Goal: Task Accomplishment & Management: Use online tool/utility

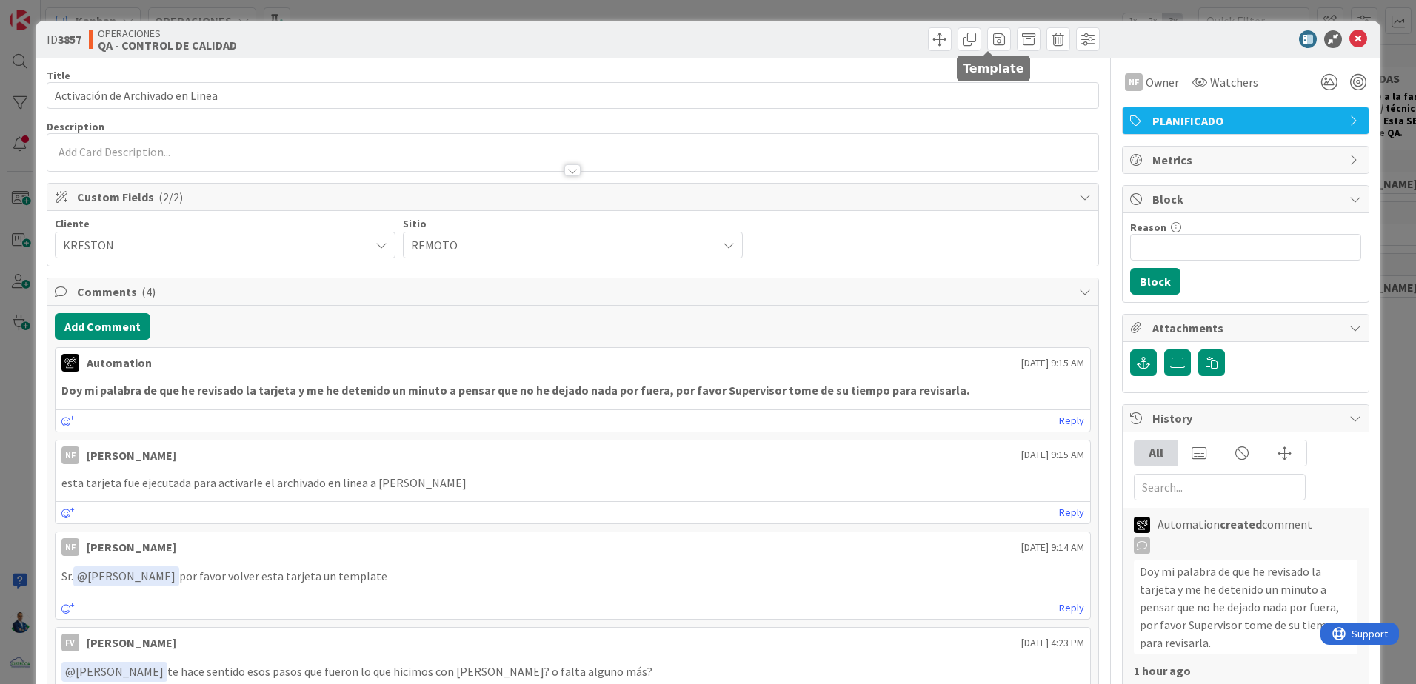
click at [988, 39] on span at bounding box center [999, 39] width 24 height 24
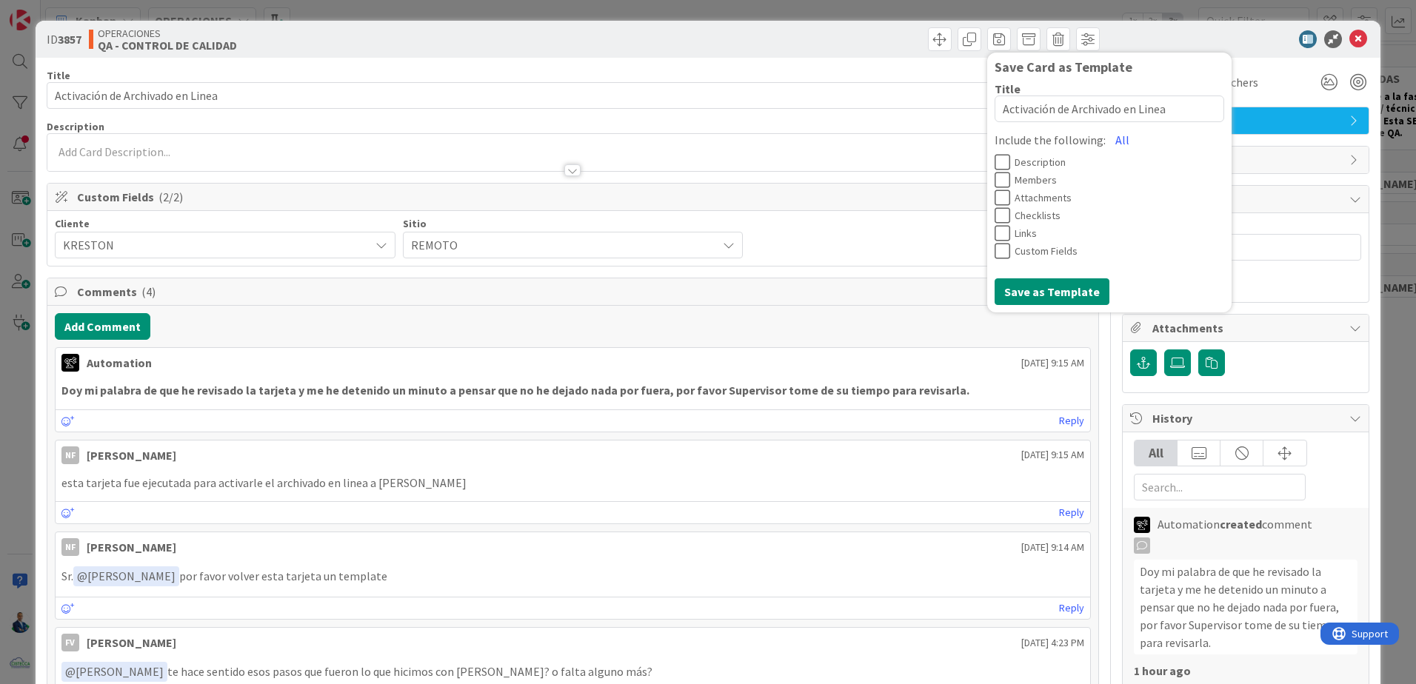
click at [995, 219] on icon at bounding box center [1003, 216] width 16 height 18
click at [995, 160] on icon at bounding box center [1003, 162] width 16 height 18
click at [1158, 116] on textarea "Activación de Archivado en Linea" at bounding box center [1110, 109] width 230 height 27
type textarea "x"
type textarea "Activación de Archivado en Linea"
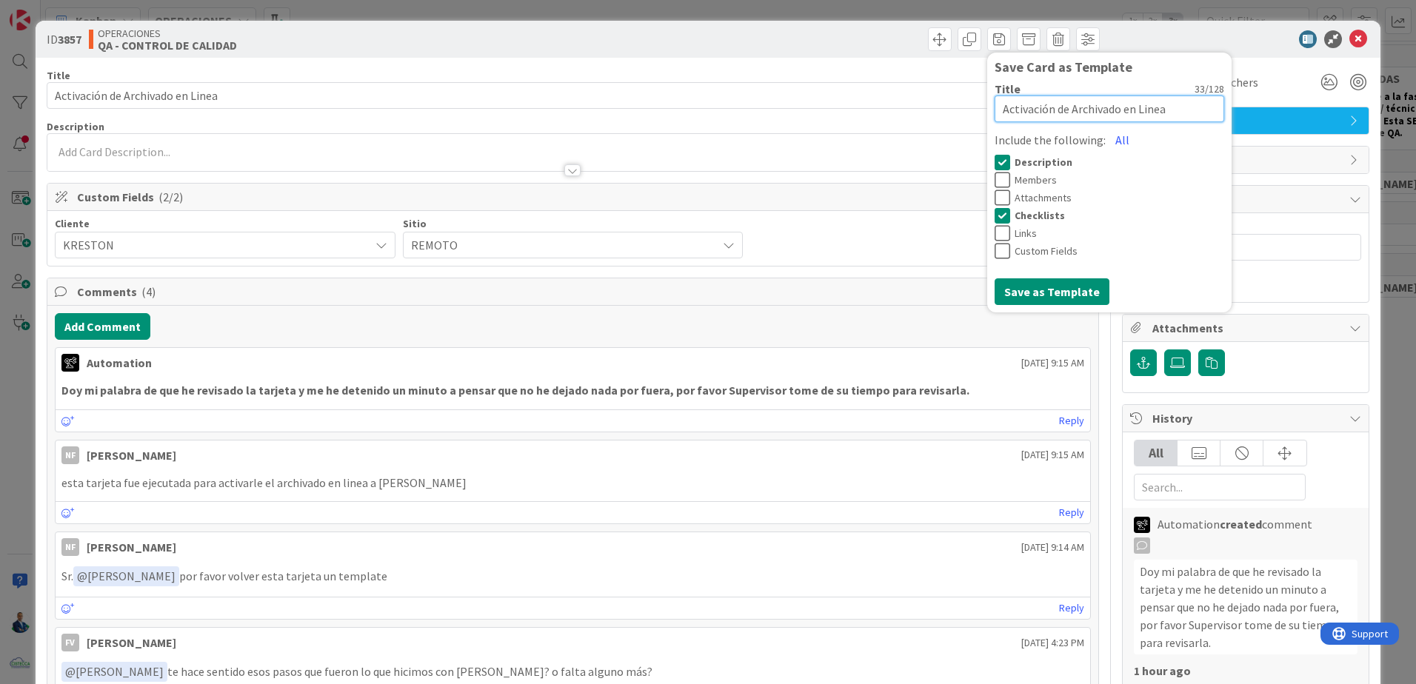
type textarea "x"
type textarea "Activación de Archivado en Linea a"
type textarea "x"
type textarea "Activación de Archivado en Linea a"
type textarea "x"
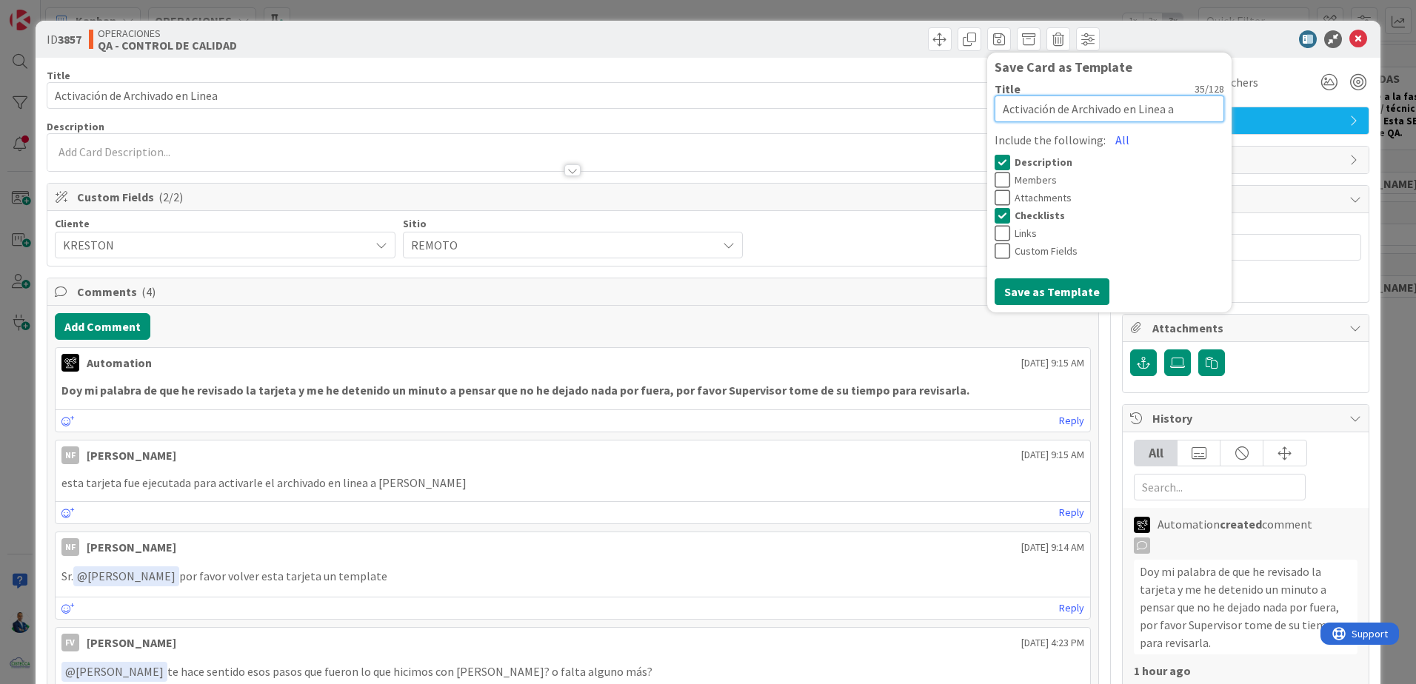
type textarea "Activación de Archivado en Linea a U"
type textarea "x"
type textarea "Activación de Archivado en Linea a Usu"
type textarea "x"
type textarea "Activación de Archivado en Linea a [GEOGRAPHIC_DATA]"
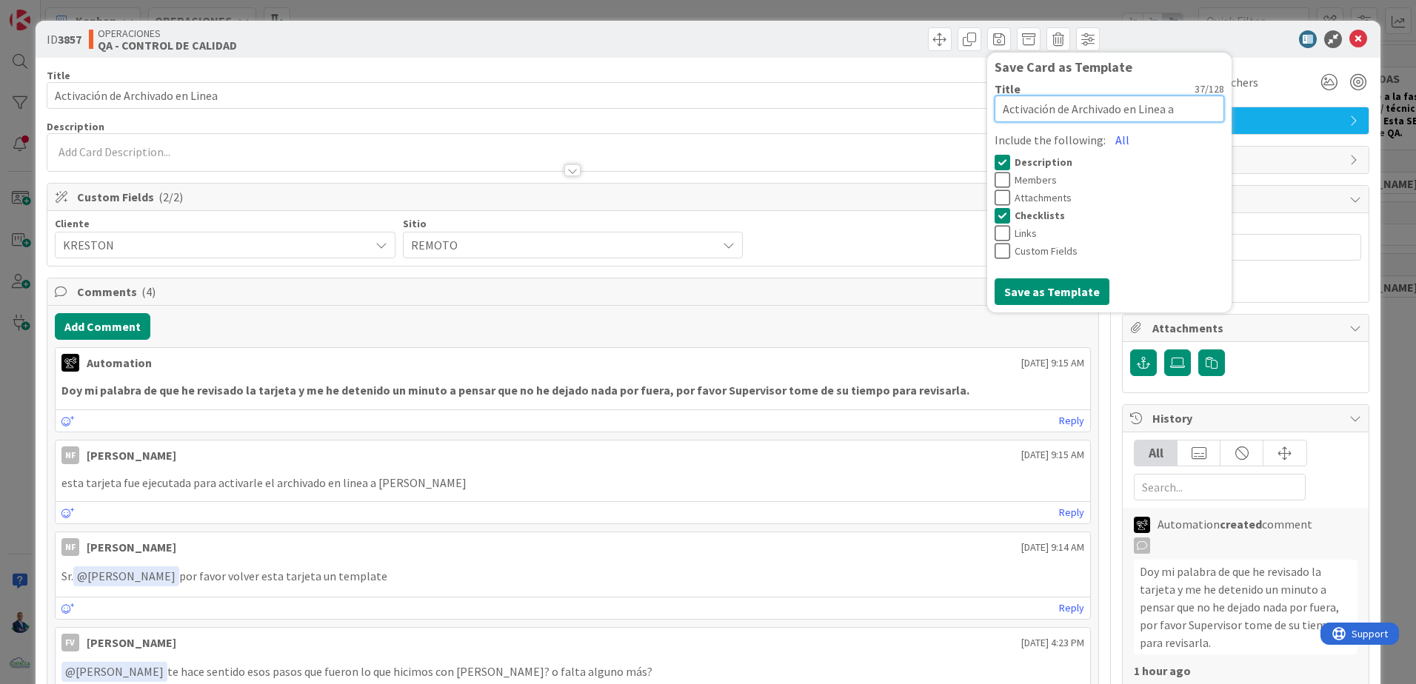
type textarea "x"
type textarea "Activación de Archivado en Linea a [GEOGRAPHIC_DATA]"
type textarea "x"
type textarea "Activación de Archivado en Linea a Usuari"
type textarea "x"
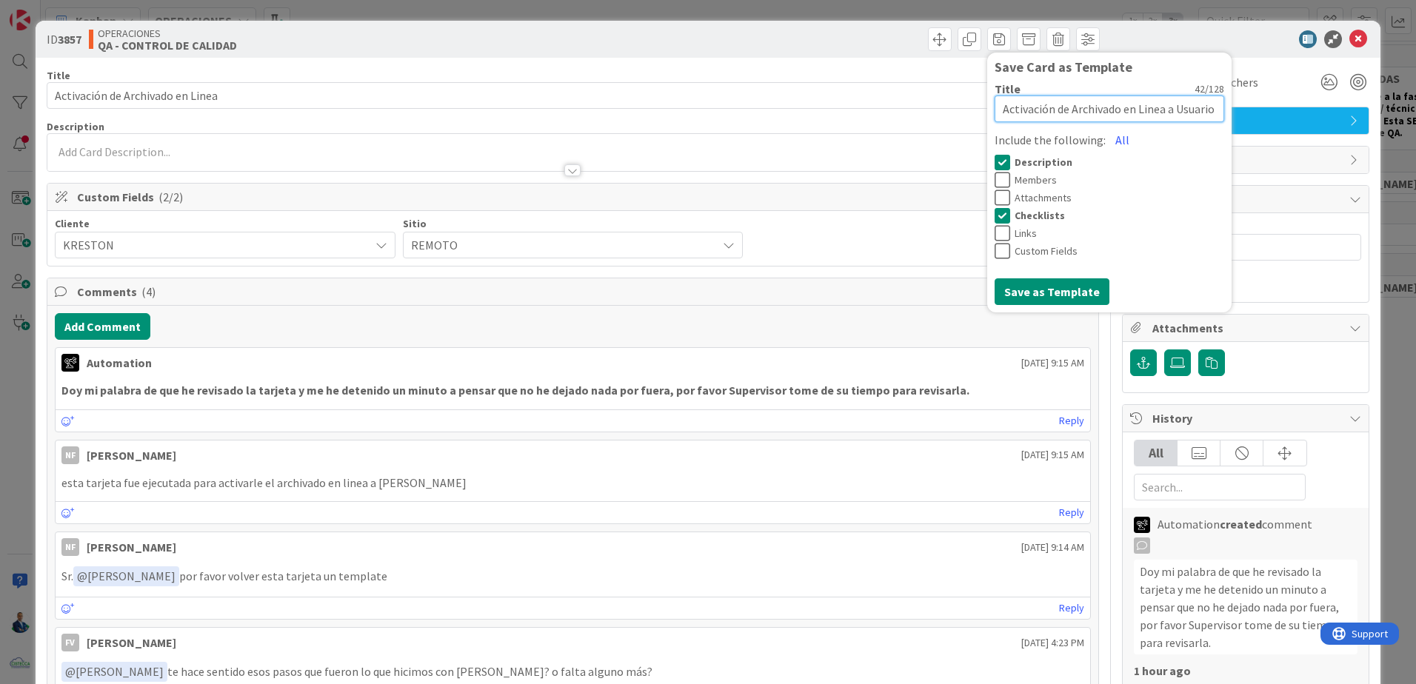
type textarea "Activación de Archivado en Linea a Usuario"
click at [1054, 298] on button "Save as Template" at bounding box center [1052, 291] width 115 height 27
type textarea "x"
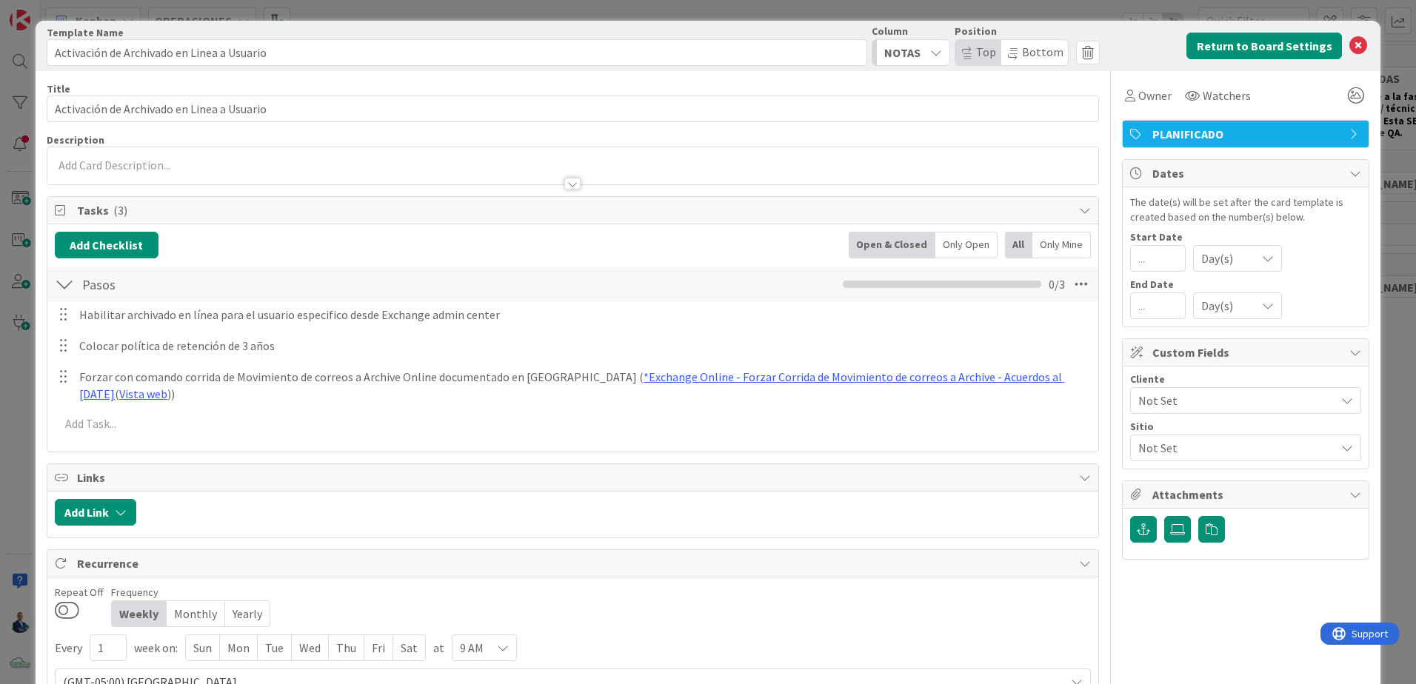
click at [1382, 216] on div "Card Template Template Name 42 / 128 Activación de Archivado en Linea a Usuario…" at bounding box center [708, 342] width 1416 height 684
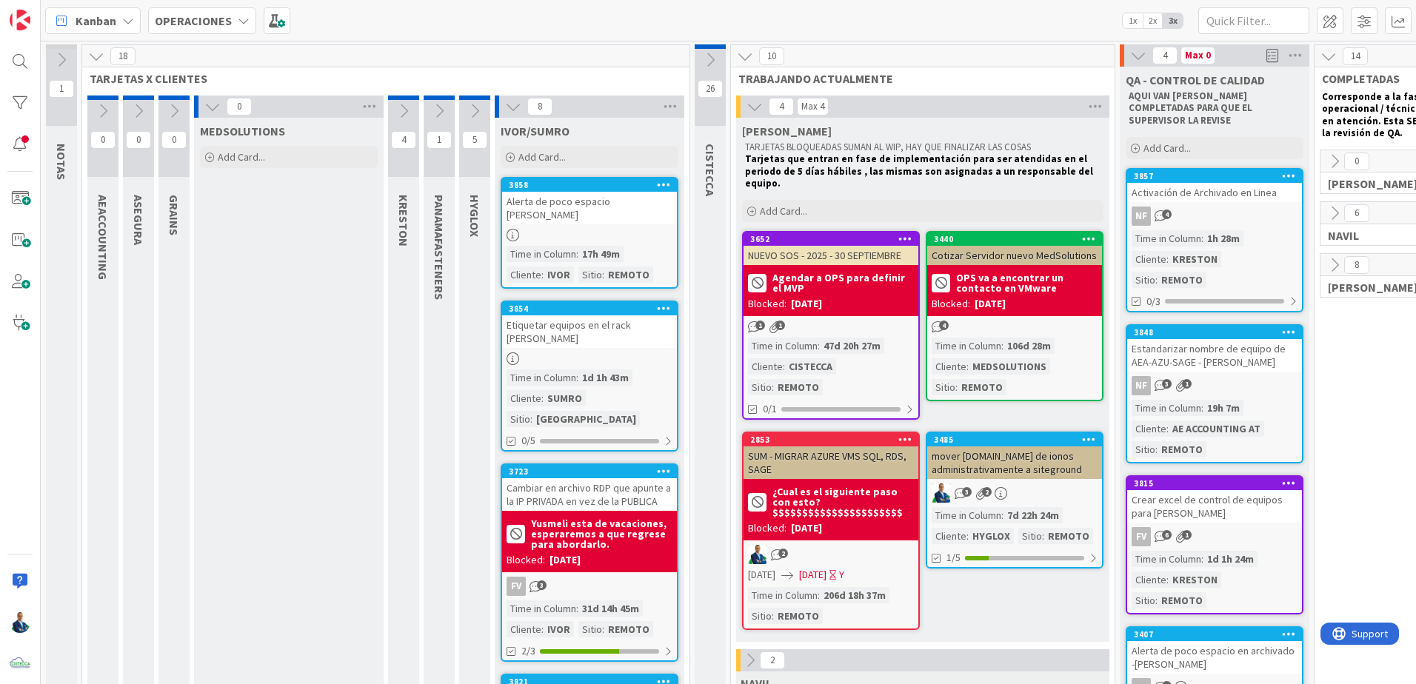
click at [1234, 230] on div "1h 28m" at bounding box center [1224, 238] width 40 height 16
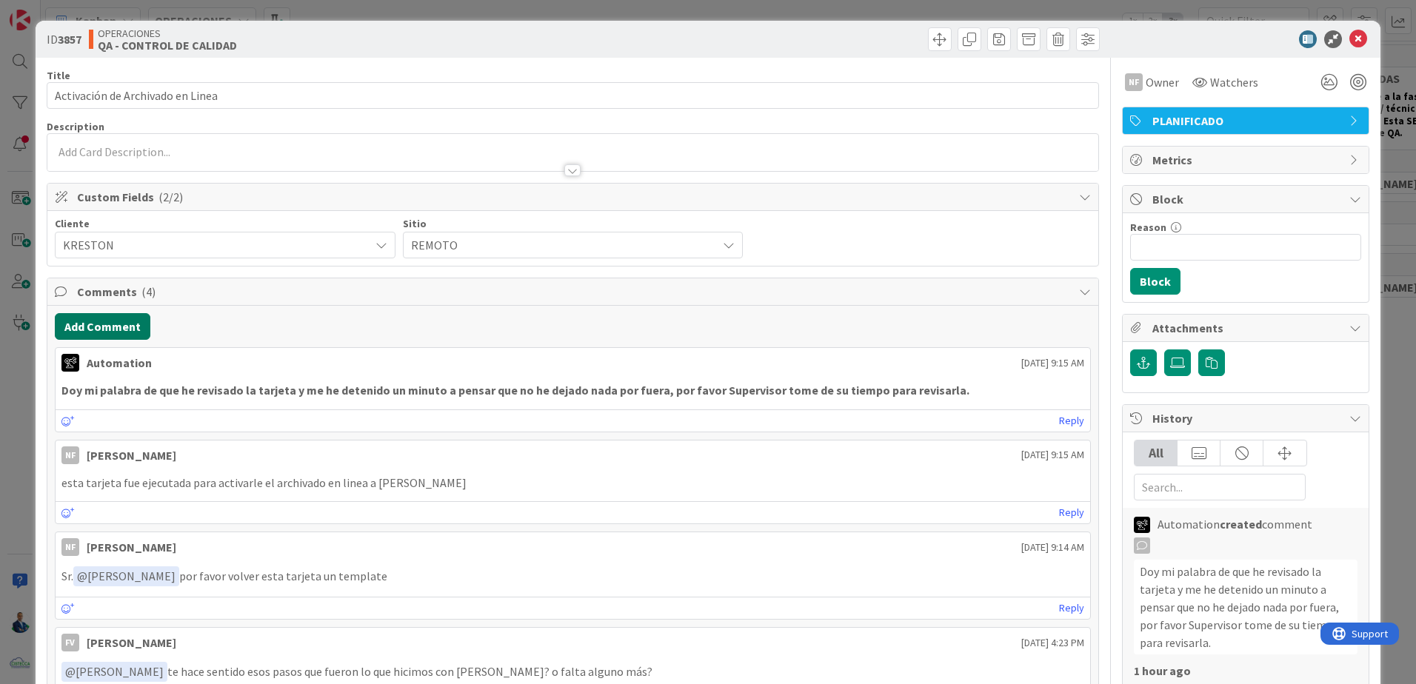
click at [106, 336] on button "Add Comment" at bounding box center [103, 326] width 96 height 27
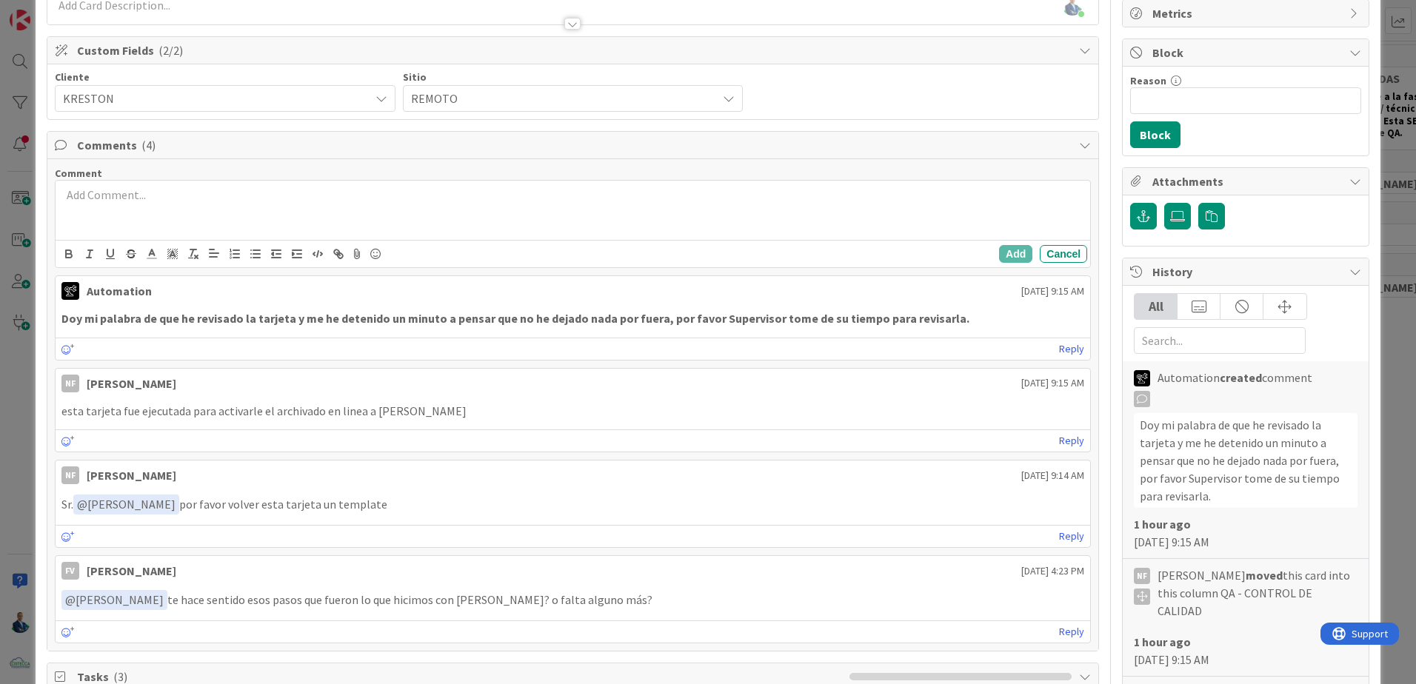
scroll to position [148, 0]
click at [1061, 537] on link "Reply" at bounding box center [1071, 535] width 25 height 19
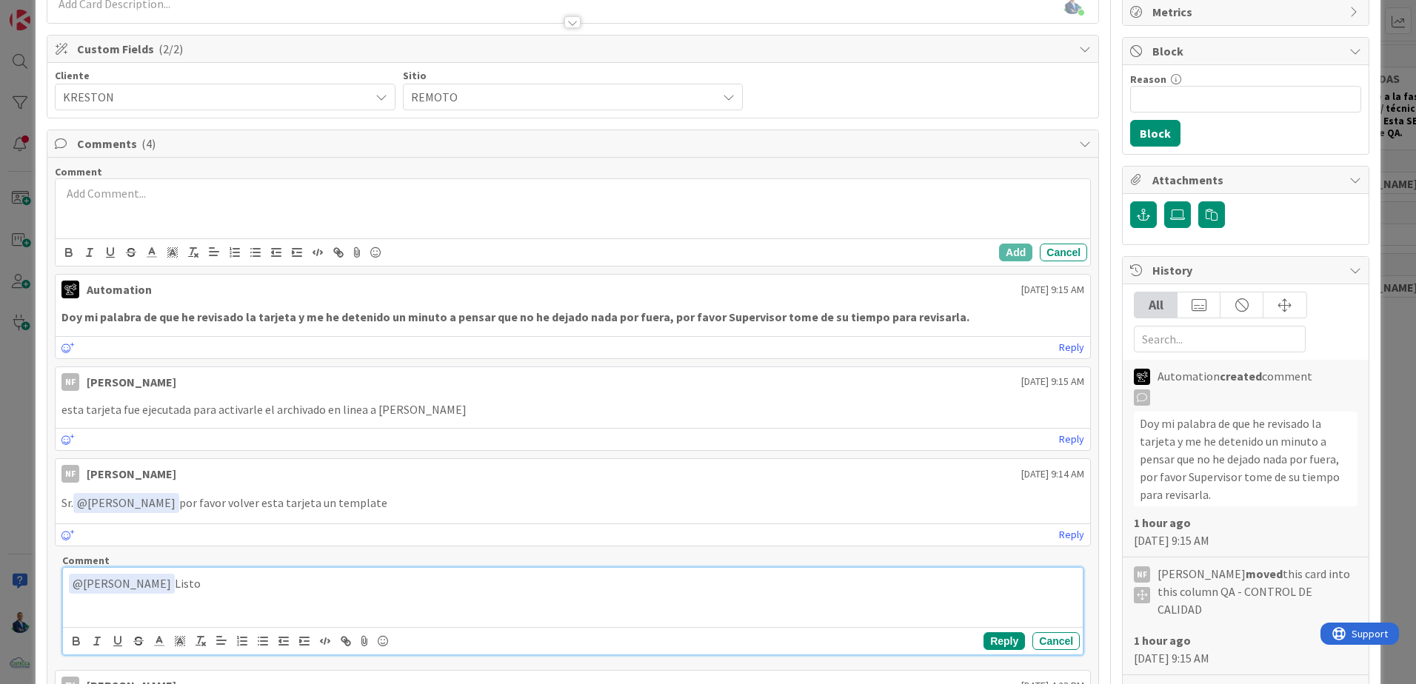
click at [984, 641] on button "Reply" at bounding box center [1004, 642] width 41 height 18
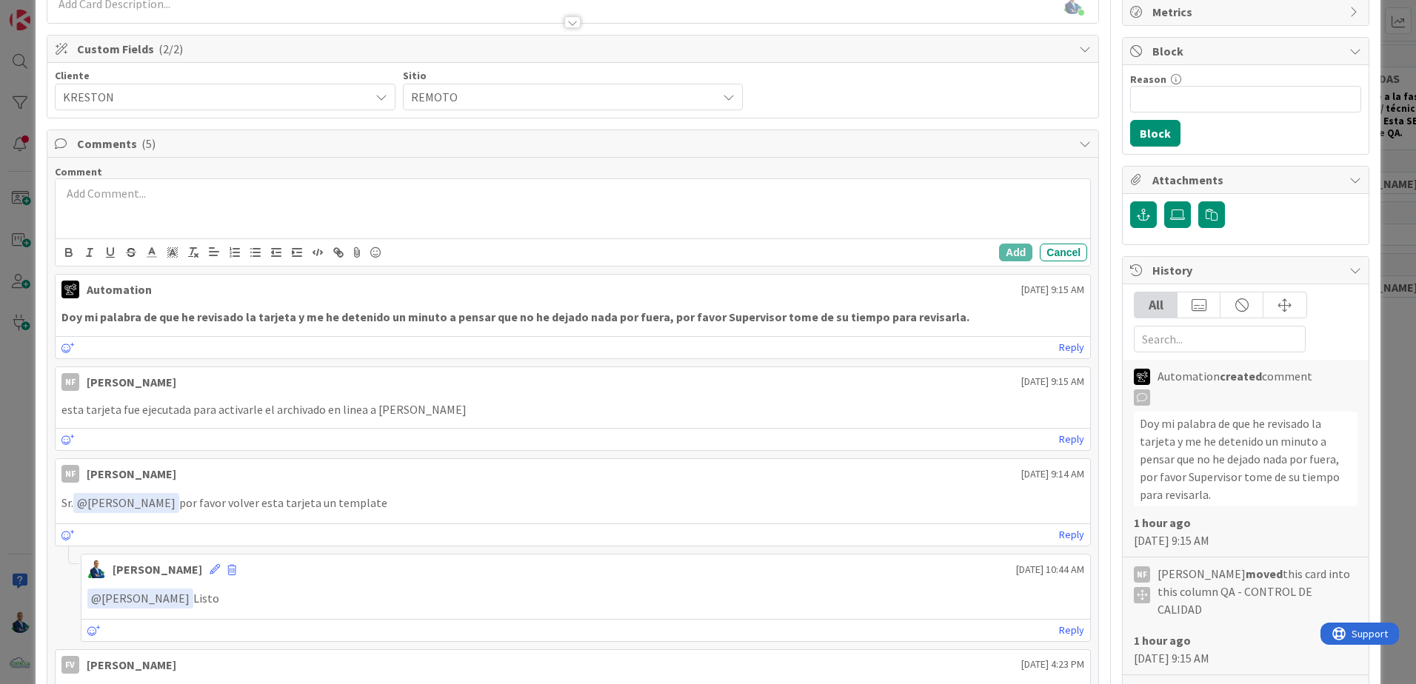
click at [1384, 261] on div "ID 3857 OPERACIONES QA - CONTROL DE CALIDAD Title 32 / 128 Activación de Archiv…" at bounding box center [708, 342] width 1416 height 684
